Goal: Task Accomplishment & Management: Complete application form

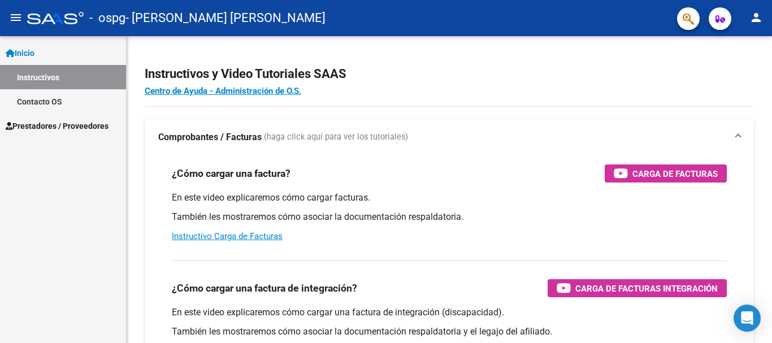
click at [98, 128] on span "Prestadores / Proveedores" at bounding box center [57, 126] width 103 height 12
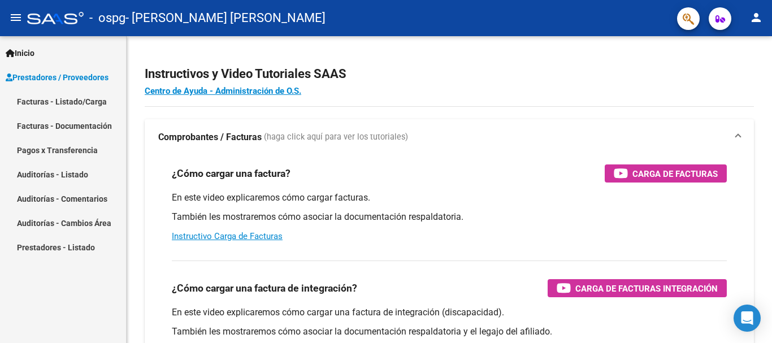
click at [91, 103] on link "Facturas - Listado/Carga" at bounding box center [63, 101] width 126 height 24
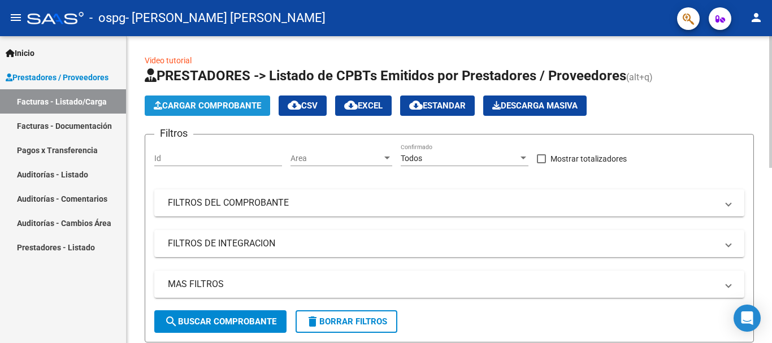
click at [206, 103] on span "Cargar Comprobante" at bounding box center [207, 106] width 107 height 10
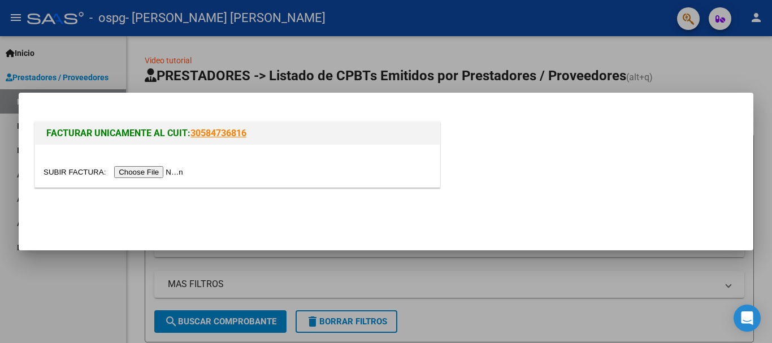
click at [135, 168] on input "file" at bounding box center [115, 172] width 143 height 12
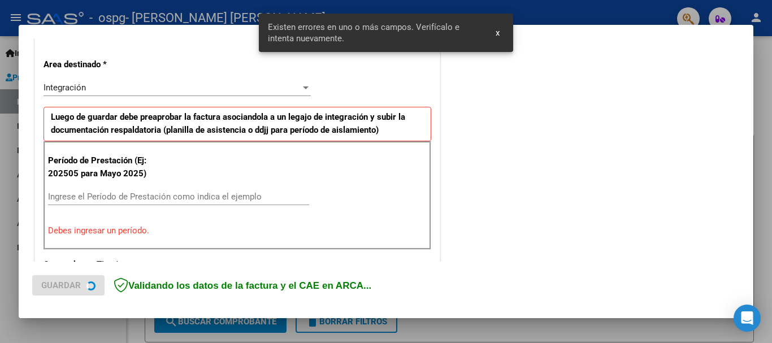
scroll to position [261, 0]
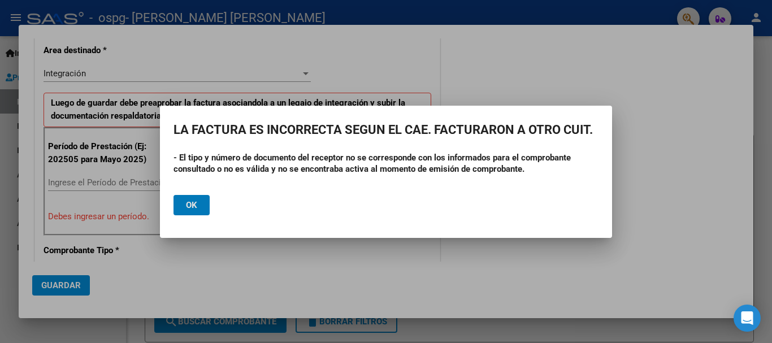
click at [199, 207] on button "Ok" at bounding box center [192, 205] width 36 height 20
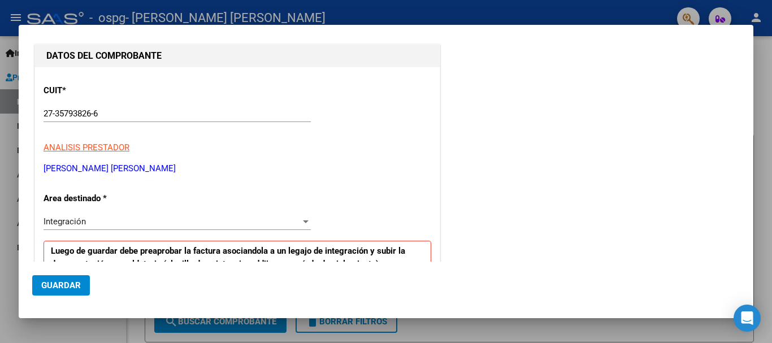
scroll to position [170, 0]
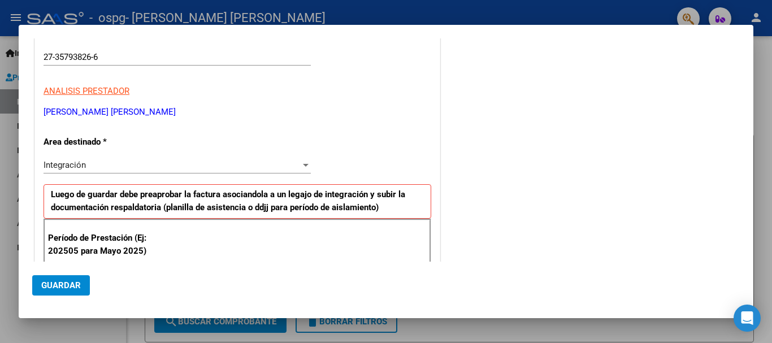
click at [200, 160] on div "Integración" at bounding box center [172, 165] width 257 height 10
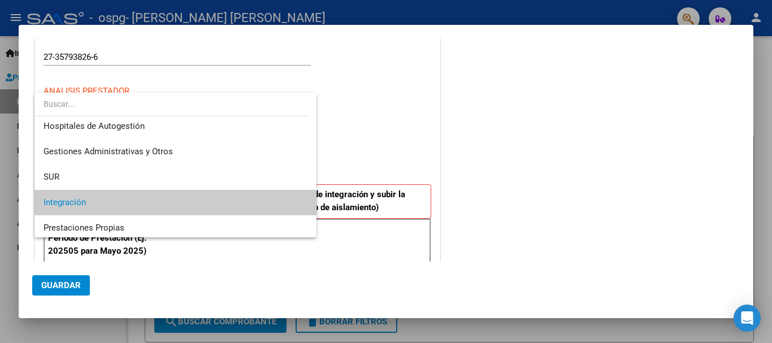
scroll to position [0, 0]
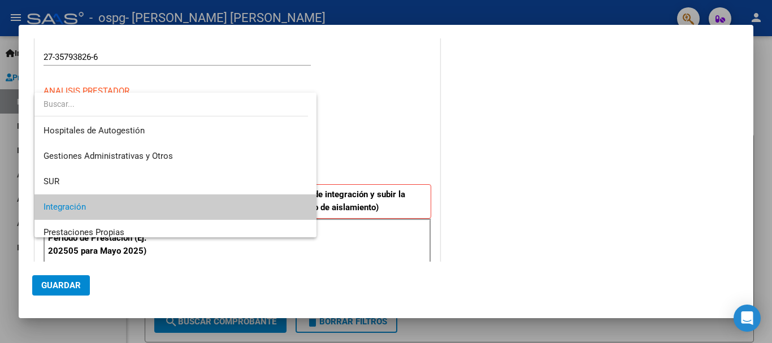
click at [188, 205] on span "Integración" at bounding box center [176, 206] width 264 height 25
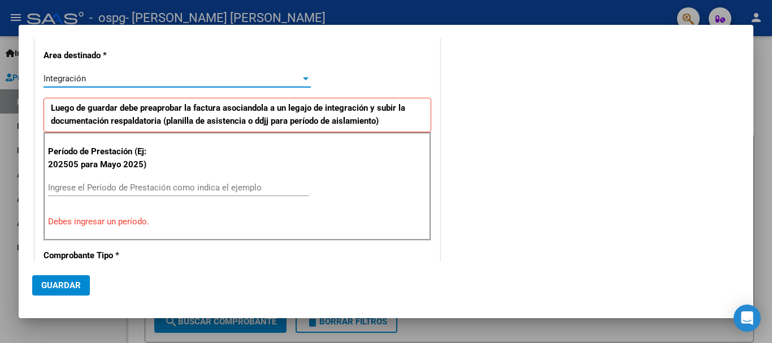
scroll to position [283, 0]
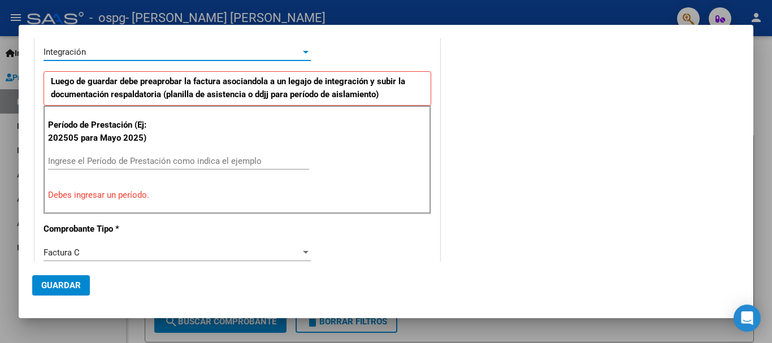
click at [181, 163] on input "Ingrese el Período de Prestación como indica el ejemplo" at bounding box center [178, 161] width 261 height 10
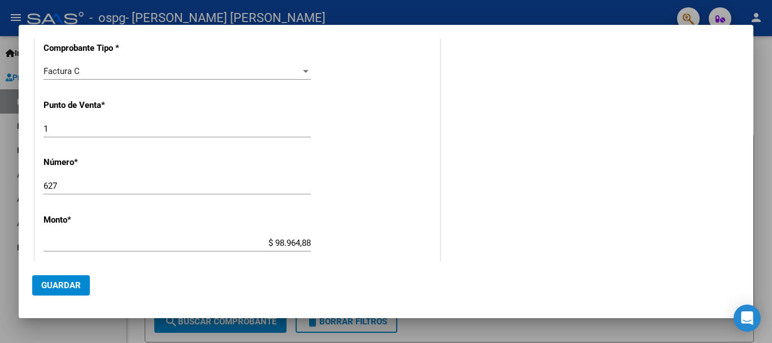
scroll to position [452, 0]
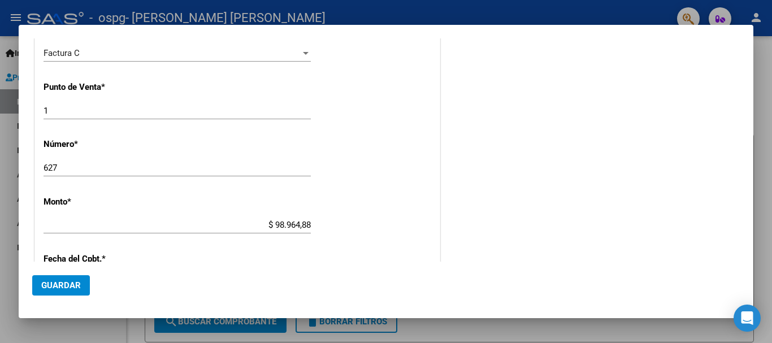
type input "202508"
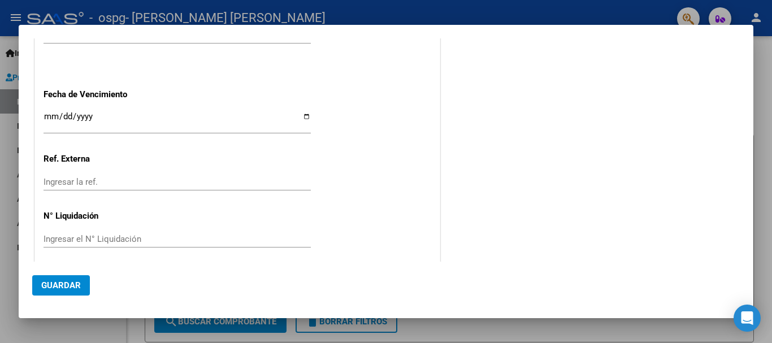
scroll to position [772, 0]
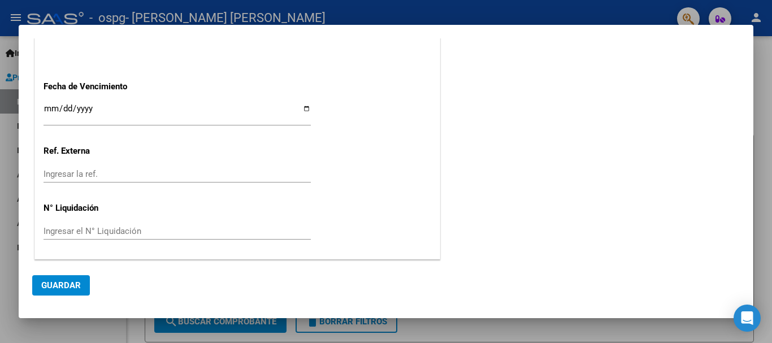
click at [81, 278] on button "Guardar" at bounding box center [61, 285] width 58 height 20
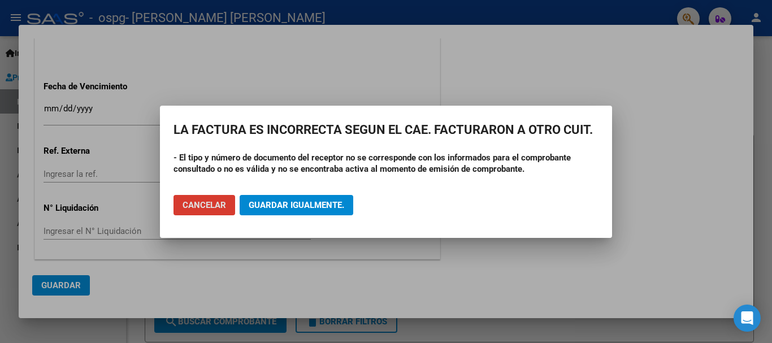
click at [219, 211] on button "Cancelar" at bounding box center [205, 205] width 62 height 20
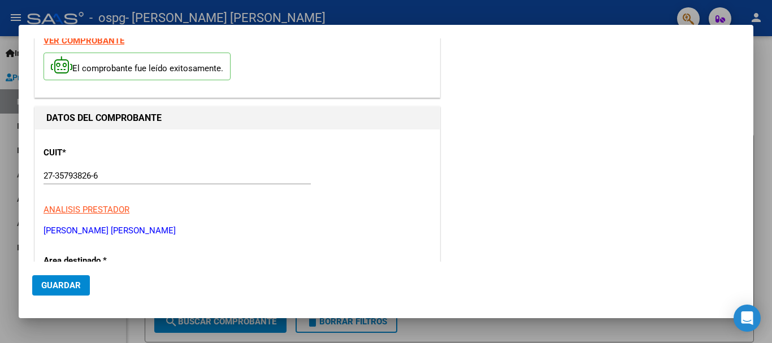
scroll to position [0, 0]
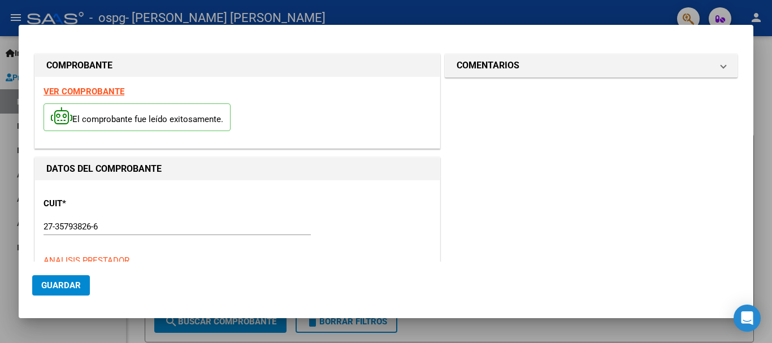
click at [673, 9] on div at bounding box center [386, 171] width 772 height 343
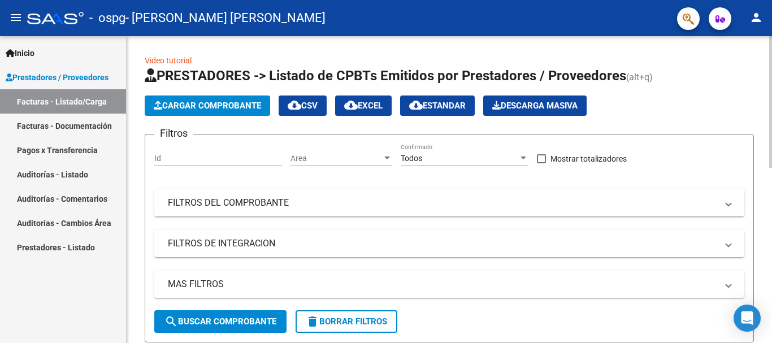
click at [177, 101] on span "Cargar Comprobante" at bounding box center [207, 106] width 107 height 10
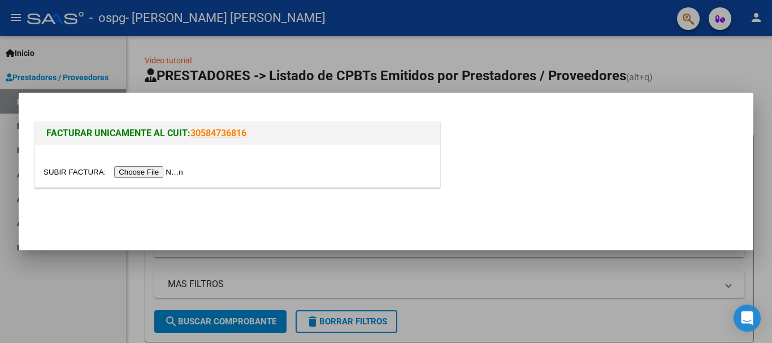
click at [170, 174] on input "file" at bounding box center [115, 172] width 143 height 12
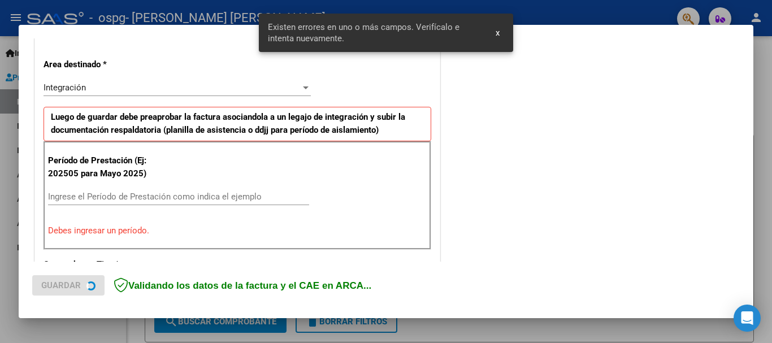
scroll to position [261, 0]
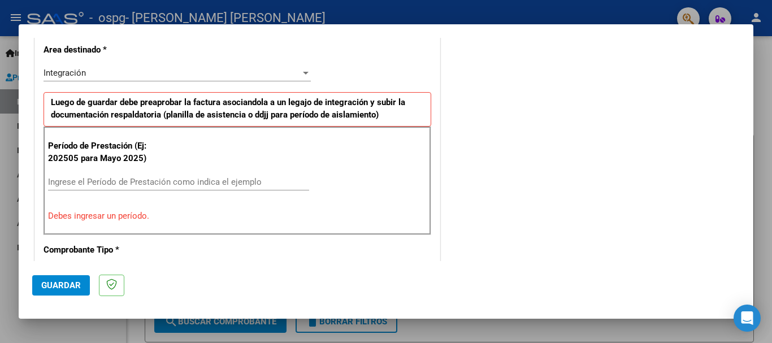
click at [140, 179] on input "Ingrese el Período de Prestación como indica el ejemplo" at bounding box center [178, 182] width 261 height 10
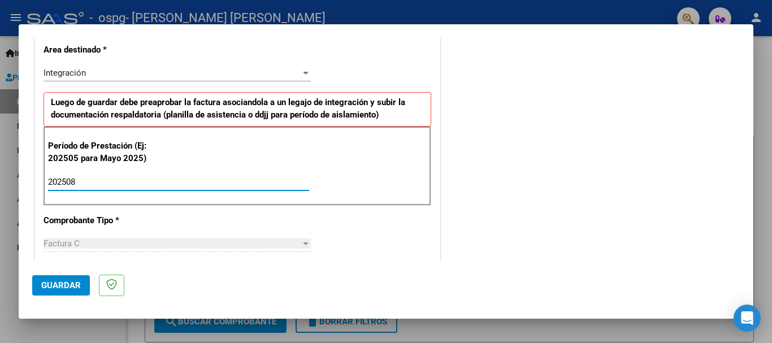
type input "202508"
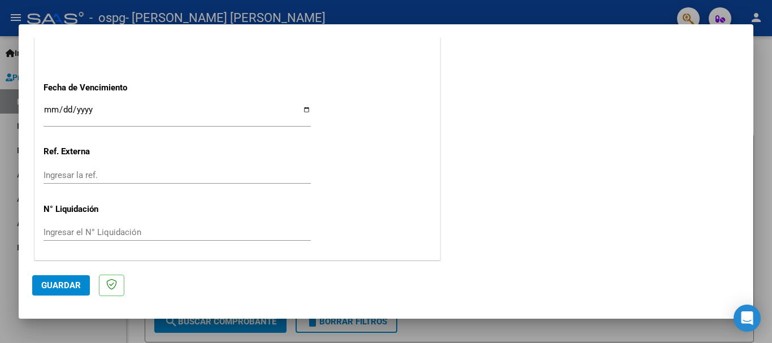
scroll to position [772, 0]
click at [47, 282] on span "Guardar" at bounding box center [61, 285] width 40 height 10
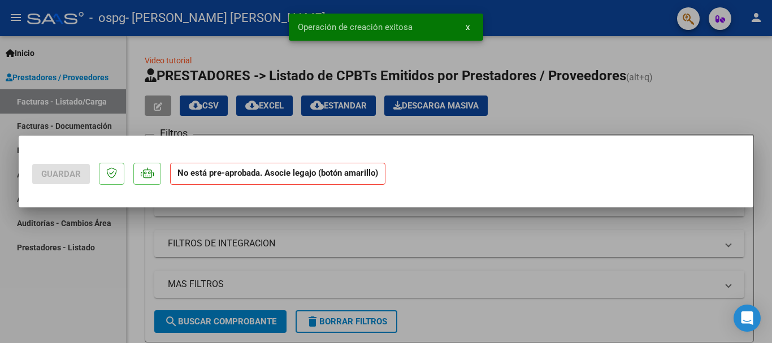
scroll to position [0, 0]
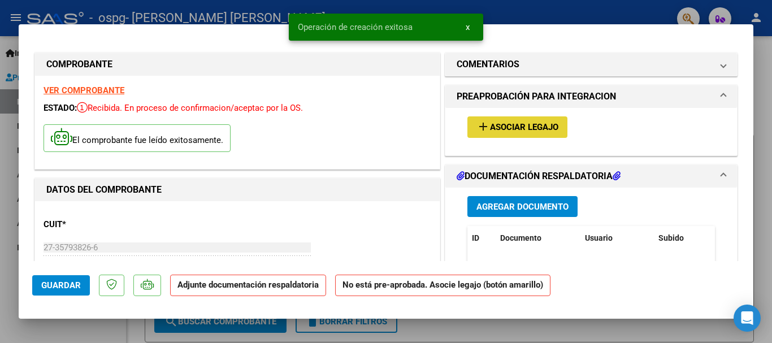
click at [529, 126] on span "Asociar Legajo" at bounding box center [524, 128] width 68 height 10
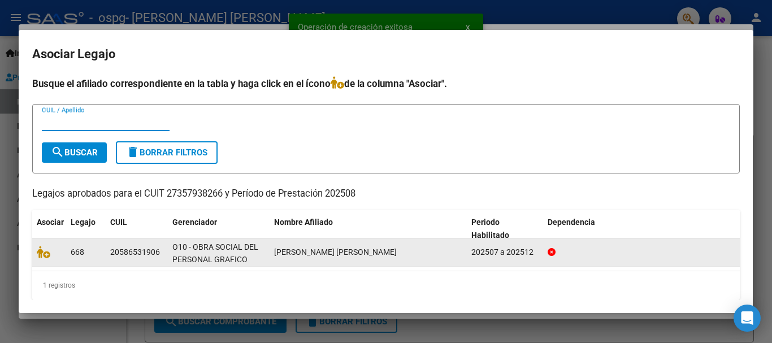
scroll to position [1, 0]
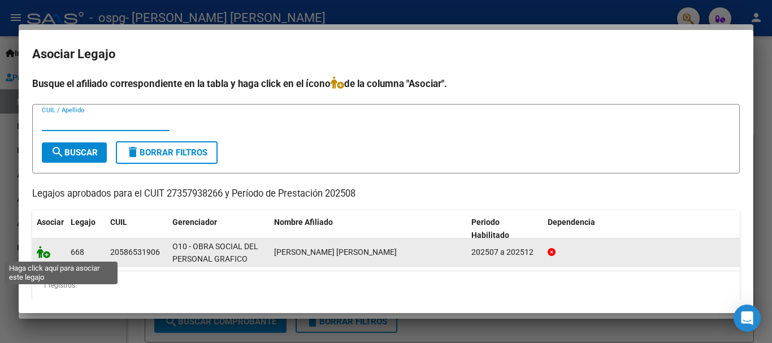
click at [40, 249] on icon at bounding box center [44, 252] width 14 height 12
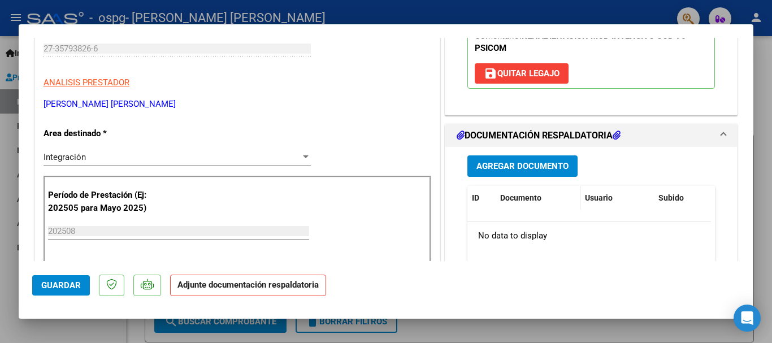
scroll to position [226, 0]
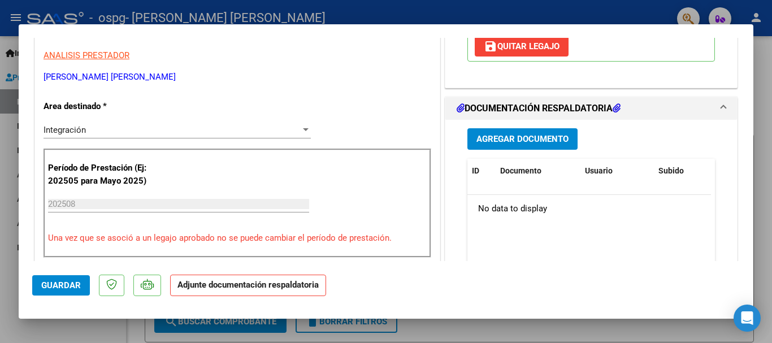
click at [527, 141] on span "Agregar Documento" at bounding box center [523, 140] width 92 height 10
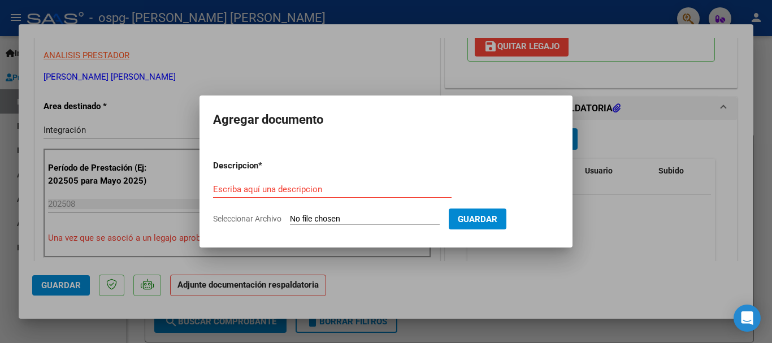
click at [399, 217] on input "Seleccionar Archivo" at bounding box center [365, 219] width 150 height 11
type input "C:\fakepath\ASISTENCIA AGOSTO.pdf"
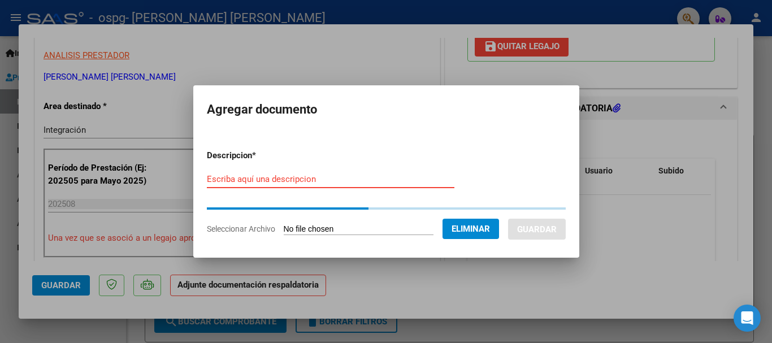
click at [314, 181] on input "Escriba aquí una descripcion" at bounding box center [331, 179] width 248 height 10
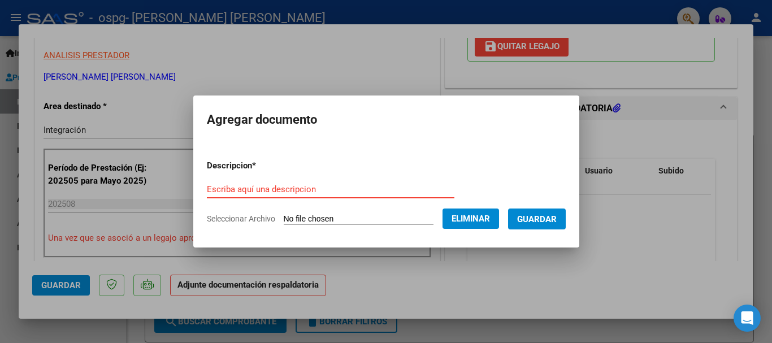
type input "A"
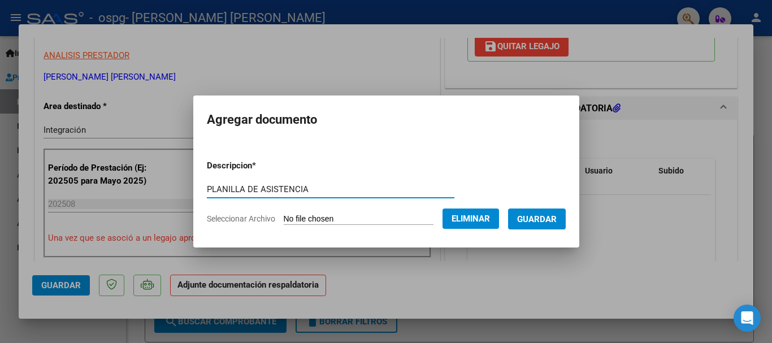
type input "PLANILLA DE ASISTENCIA"
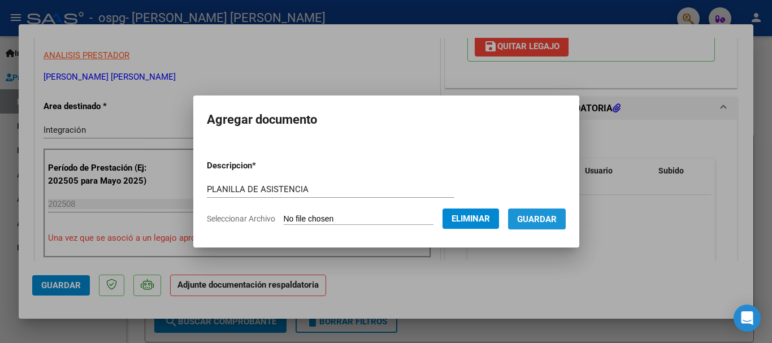
click at [548, 216] on span "Guardar" at bounding box center [537, 219] width 40 height 10
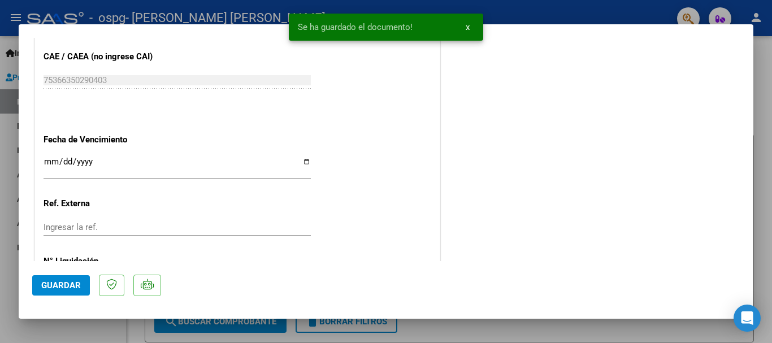
scroll to position [789, 0]
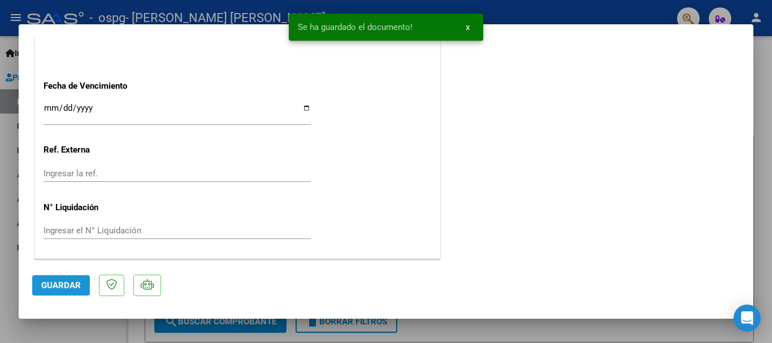
click at [76, 282] on span "Guardar" at bounding box center [61, 285] width 40 height 10
click at [75, 291] on button "Guardar" at bounding box center [61, 285] width 58 height 20
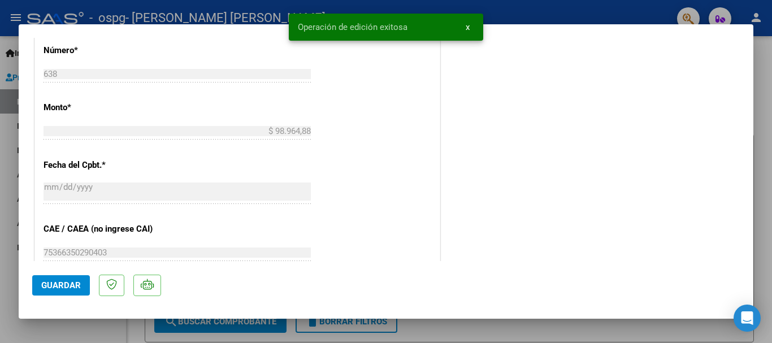
scroll to position [393, 0]
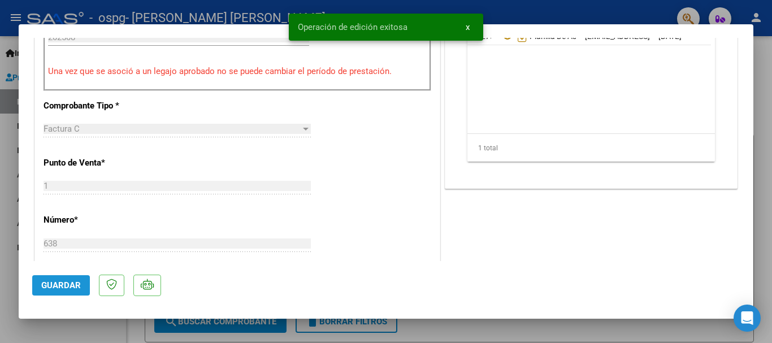
click at [68, 291] on button "Guardar" at bounding box center [61, 285] width 58 height 20
click at [761, 61] on div at bounding box center [386, 171] width 772 height 343
type input "$ 0,00"
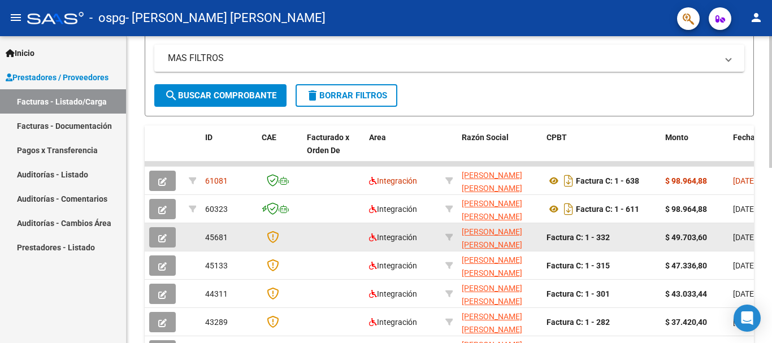
scroll to position [283, 0]
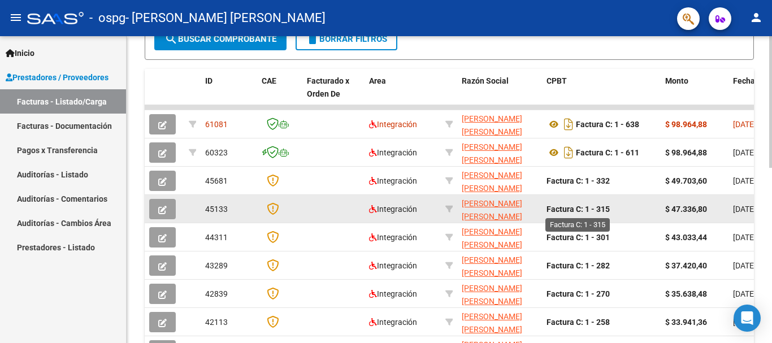
click at [609, 210] on strong "Factura C: 1 - 315" at bounding box center [578, 209] width 63 height 9
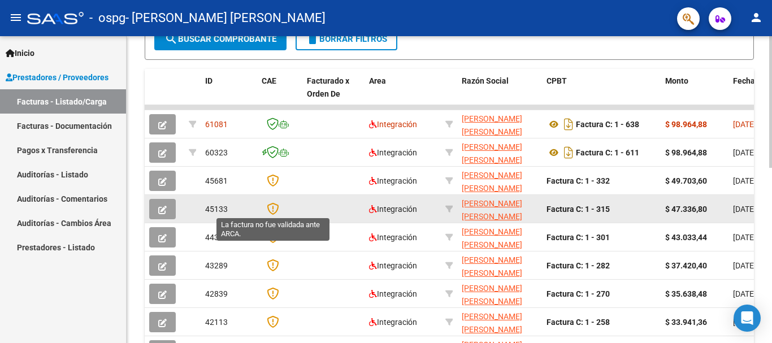
click at [279, 204] on icon at bounding box center [273, 208] width 12 height 12
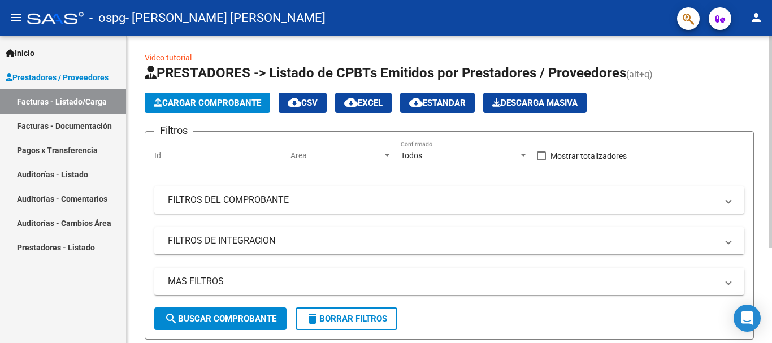
scroll to position [0, 0]
